Goal: Complete application form

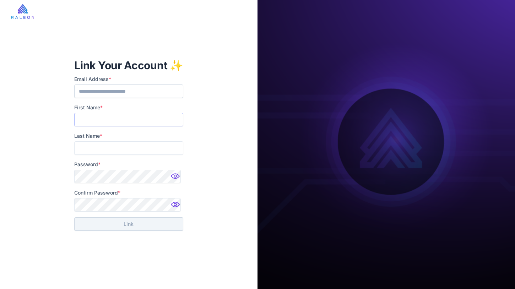
click at [121, 122] on input "First Name *" at bounding box center [128, 119] width 109 height 13
type input "****"
type input "*"
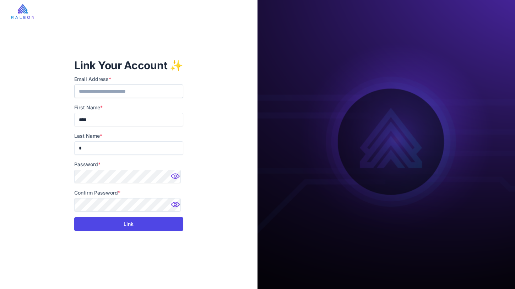
click at [142, 224] on button "Link" at bounding box center [128, 223] width 109 height 13
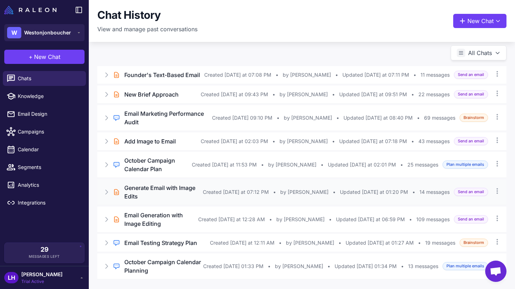
click at [104, 189] on icon at bounding box center [106, 191] width 7 height 7
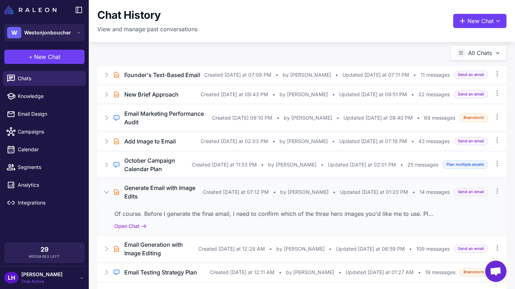
click at [104, 188] on icon at bounding box center [106, 191] width 7 height 7
